Goal: Task Accomplishment & Management: Manage account settings

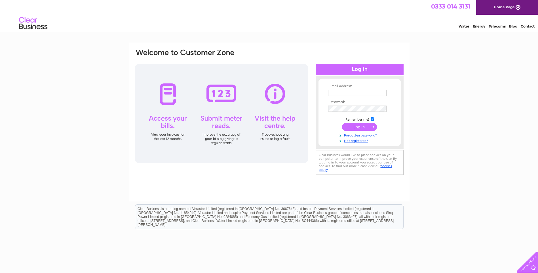
click at [340, 90] on input "text" at bounding box center [357, 93] width 58 height 6
type input "timhawkinsmotorrepairs@gmail.com"
click at [342, 123] on input "submit" at bounding box center [359, 127] width 35 height 8
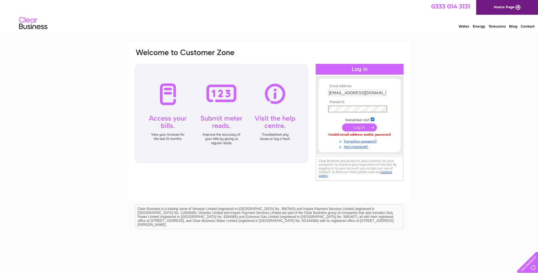
click at [342, 123] on input "submit" at bounding box center [359, 127] width 35 height 8
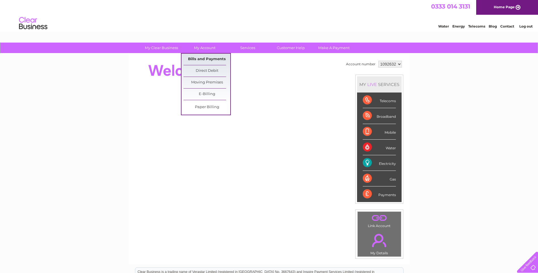
click at [210, 59] on link "Bills and Payments" at bounding box center [207, 59] width 47 height 11
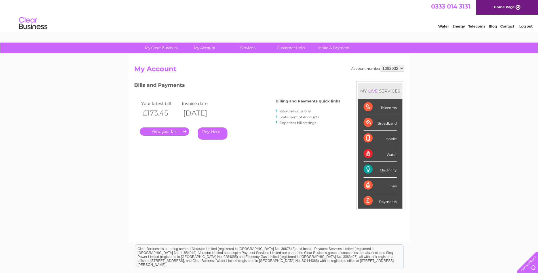
click at [294, 110] on link "View previous bills" at bounding box center [295, 111] width 31 height 4
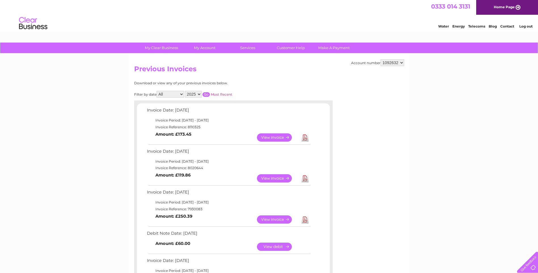
click at [306, 179] on link "Download" at bounding box center [305, 178] width 7 height 8
click at [275, 179] on link "View" at bounding box center [278, 178] width 42 height 8
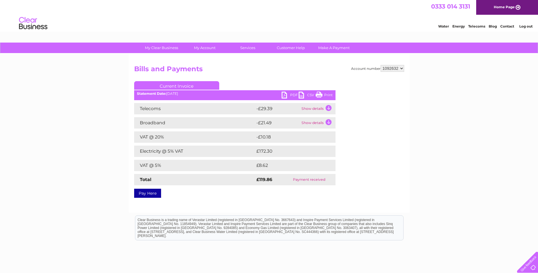
click at [333, 93] on div "PDF CSV Print" at bounding box center [309, 96] width 54 height 8
click at [326, 92] on link "Print" at bounding box center [324, 96] width 17 height 8
click at [317, 122] on td "Show details" at bounding box center [317, 122] width 35 height 11
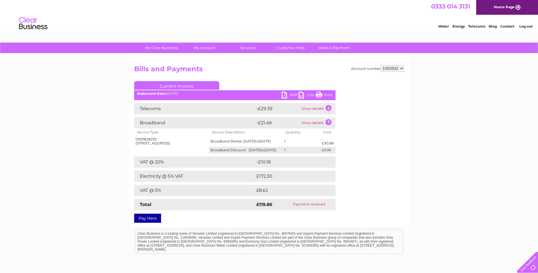
click at [317, 122] on td "Show details" at bounding box center [317, 122] width 35 height 11
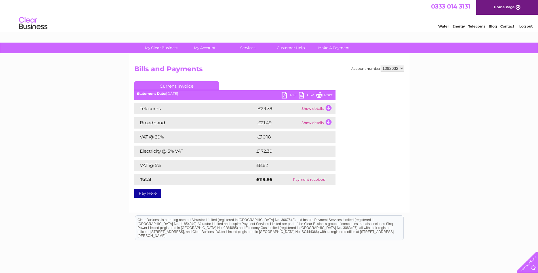
click at [317, 109] on td "Show details" at bounding box center [317, 108] width 35 height 11
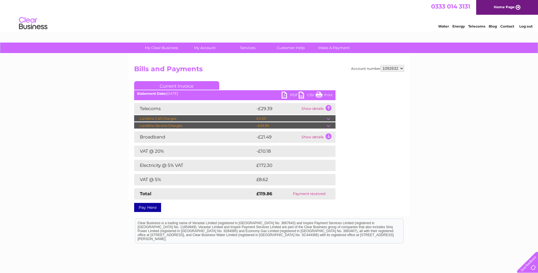
click at [318, 108] on td "Show details" at bounding box center [317, 108] width 35 height 11
